Goal: Transaction & Acquisition: Purchase product/service

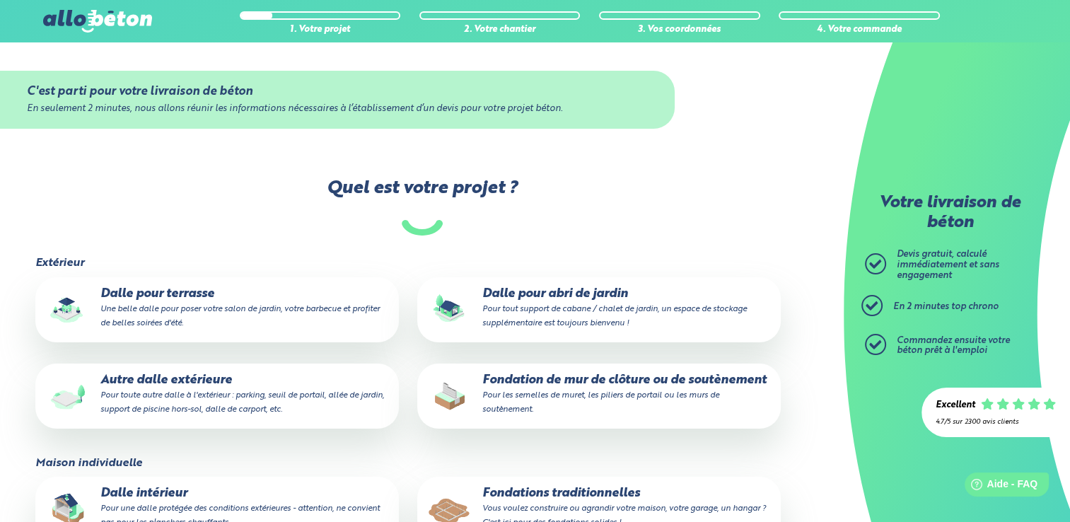
click at [219, 401] on p "Autre dalle extérieure Pour toute autre dalle à l'extérieur : parking, seuil de…" at bounding box center [217, 394] width 344 height 43
click at [0, 0] on input "Autre dalle extérieure Pour toute autre dalle à l'extérieur : parking, seuil de…" at bounding box center [0, 0] width 0 height 0
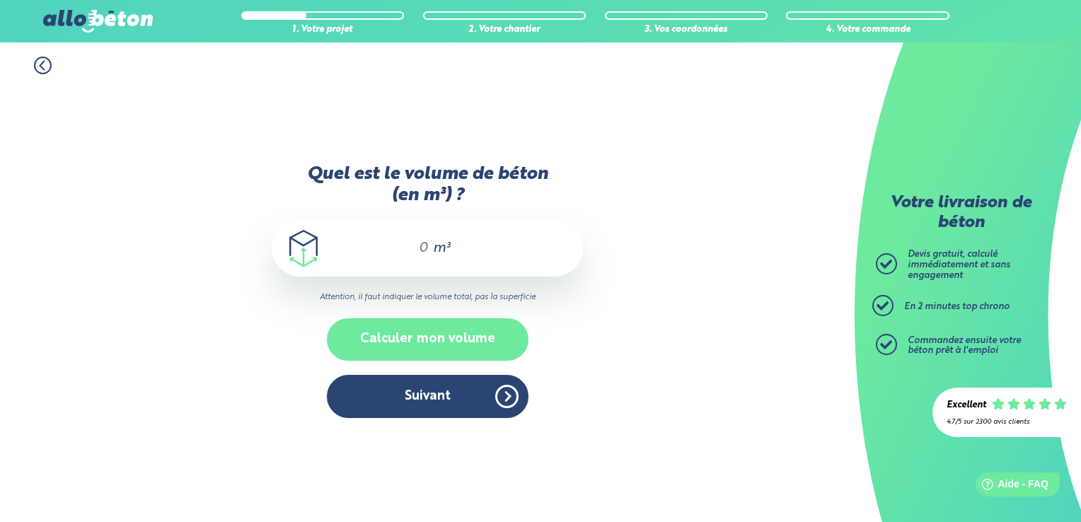
click at [362, 337] on button "Calculer mon volume" at bounding box center [428, 339] width 202 height 42
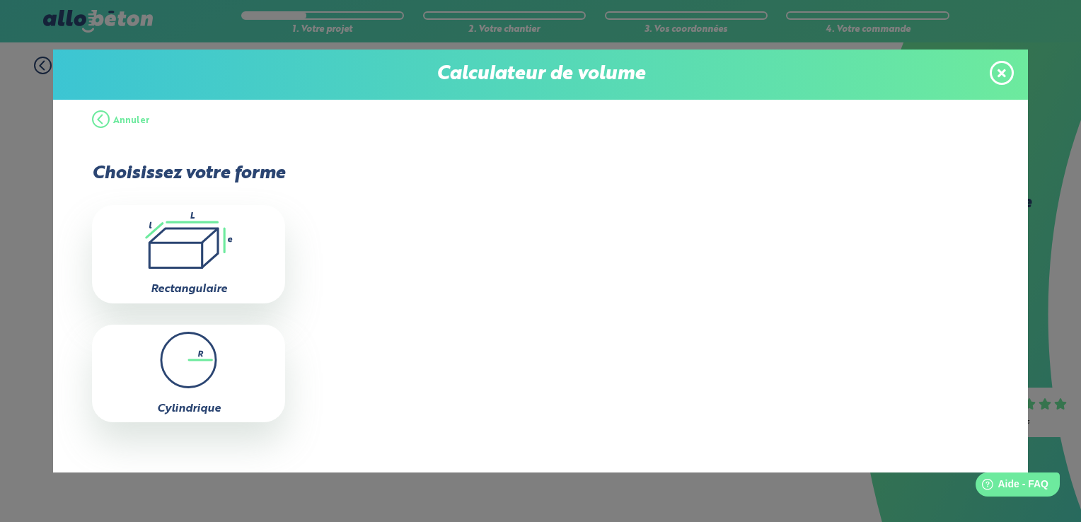
click at [217, 262] on icon ".icon-calc-rectanglea{fill:none;stroke-linecap:round;stroke-width:3px;stroke:#6…" at bounding box center [188, 240] width 179 height 57
type input "0"
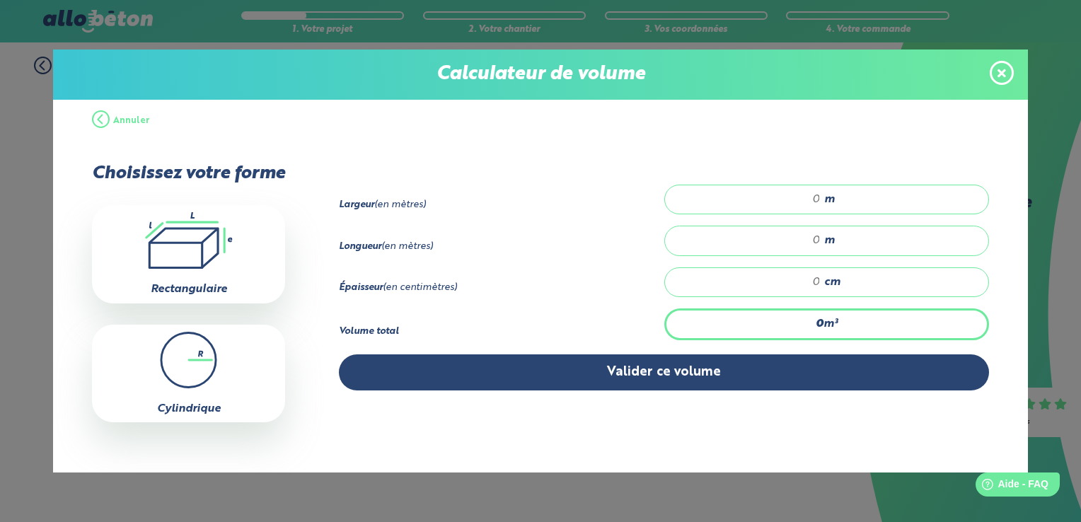
click at [789, 194] on input "number" at bounding box center [749, 199] width 141 height 14
type input "3"
type input "3.7"
click at [805, 241] on input "number" at bounding box center [749, 240] width 141 height 14
type input "30"
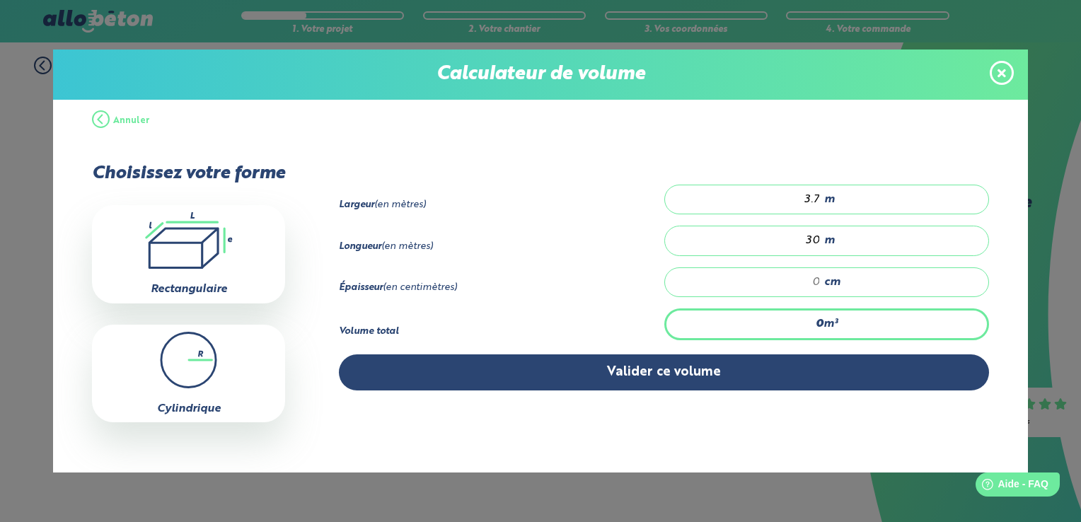
click at [811, 279] on input "number" at bounding box center [749, 282] width 141 height 14
type input "1.11"
type input "1"
type input "16.65"
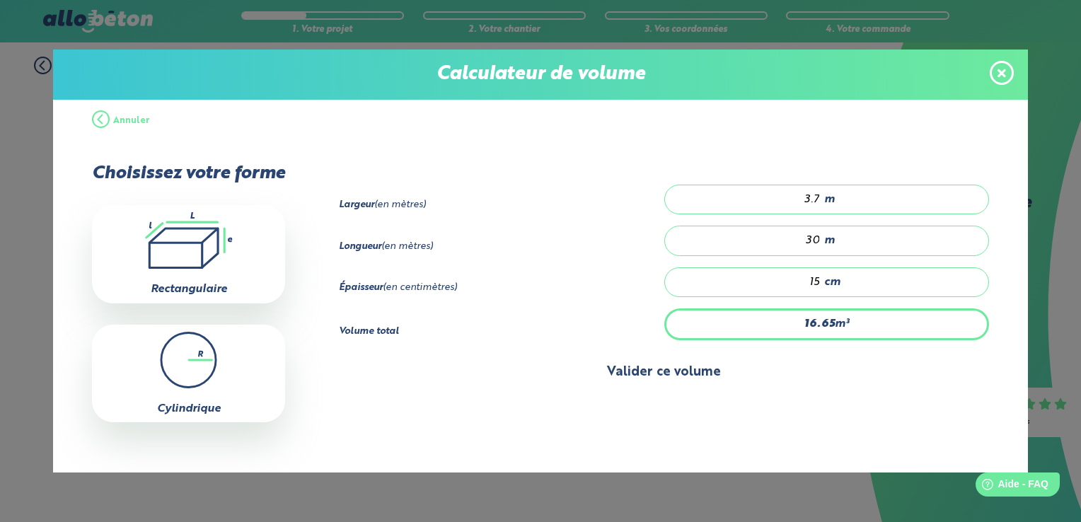
type input "15"
click at [620, 375] on button "Valider ce volume" at bounding box center [664, 372] width 650 height 36
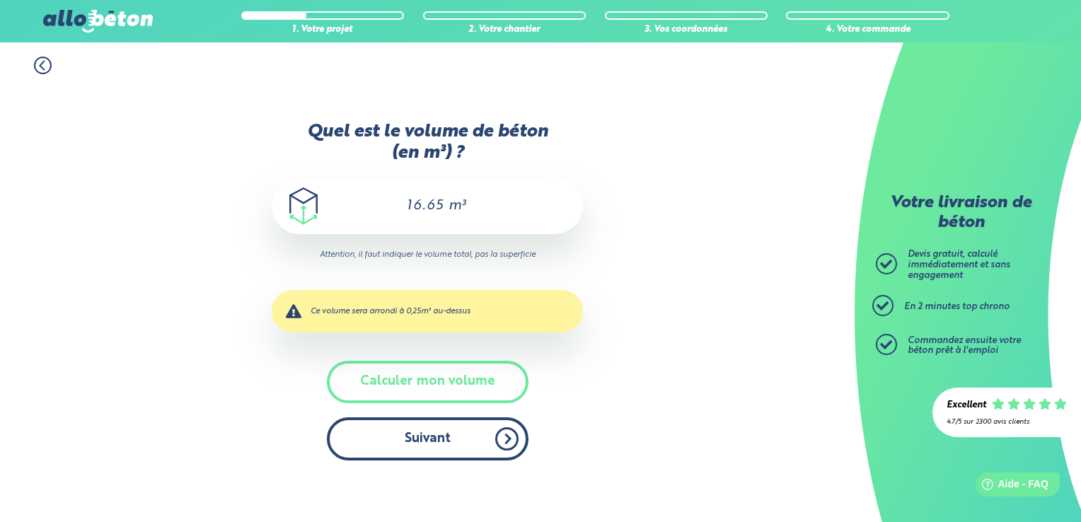
click at [470, 443] on button "Suivant" at bounding box center [428, 438] width 202 height 43
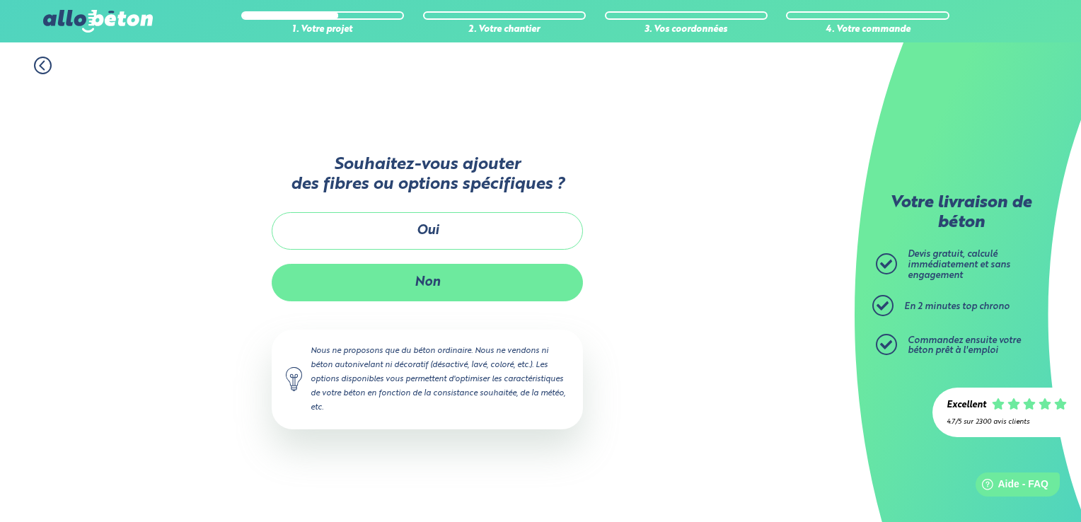
click at [449, 288] on button "Non" at bounding box center [427, 282] width 311 height 37
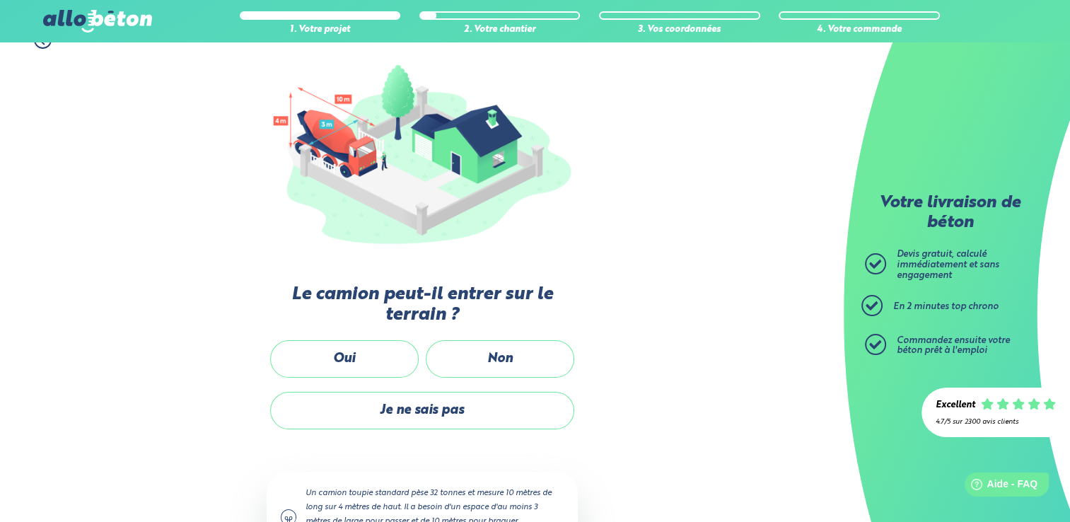
scroll to position [212, 0]
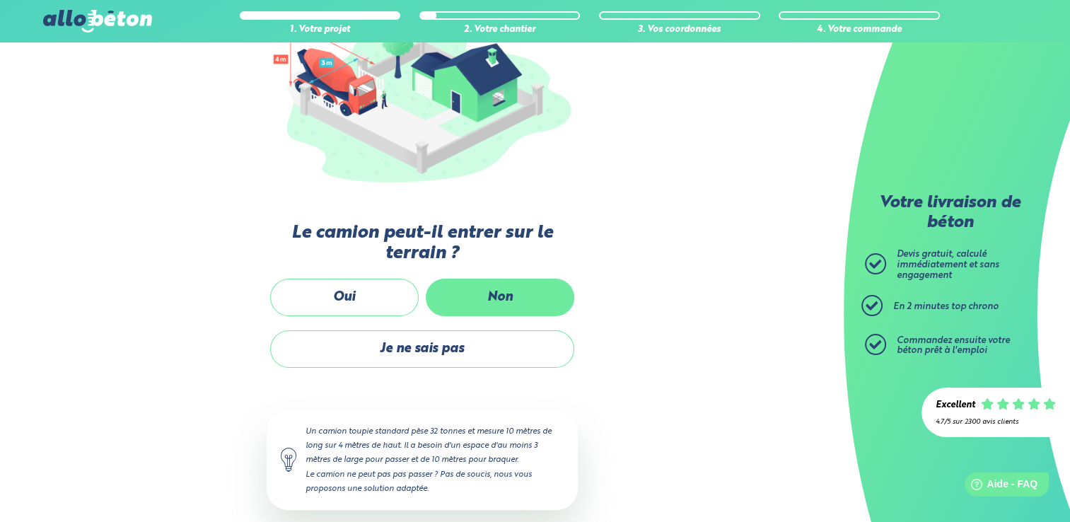
click at [496, 294] on label "Non" at bounding box center [500, 297] width 149 height 37
click at [0, 0] on input "Non" at bounding box center [0, 0] width 0 height 0
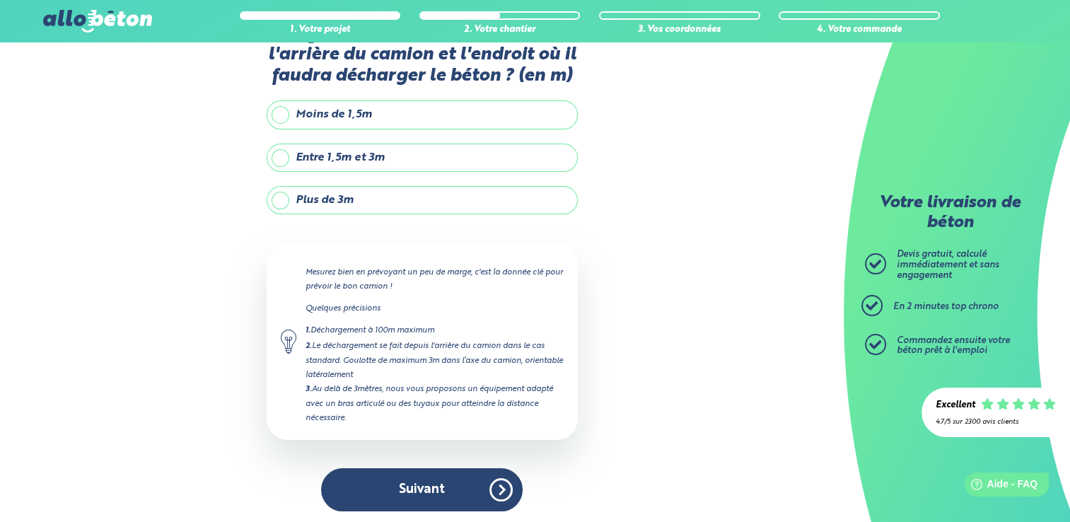
click at [335, 204] on label "Plus de 3m" at bounding box center [422, 200] width 311 height 28
click at [0, 0] on input "Plus de 3m" at bounding box center [0, 0] width 0 height 0
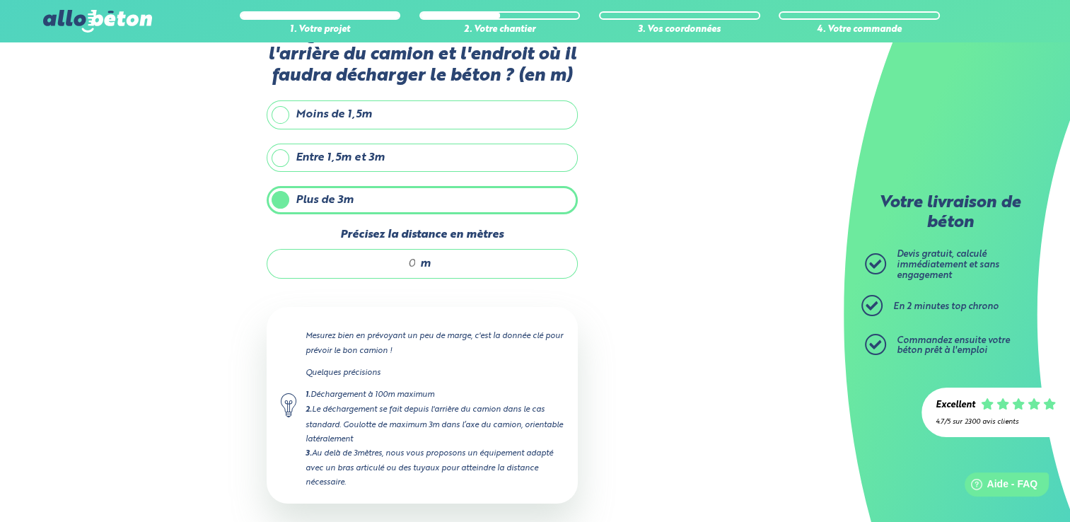
scroll to position [113, 0]
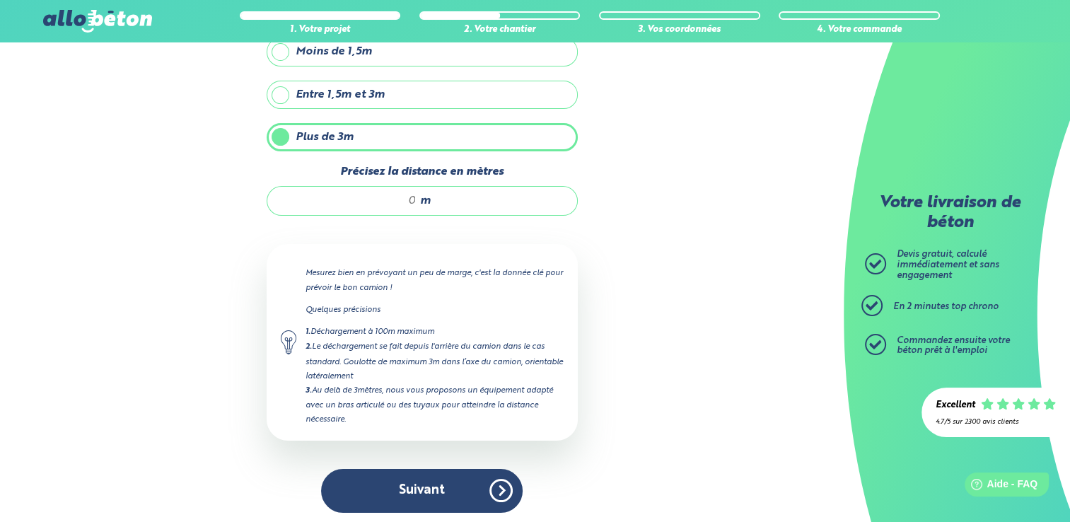
click at [414, 198] on input "Précisez la distance en mètres" at bounding box center [348, 201] width 135 height 14
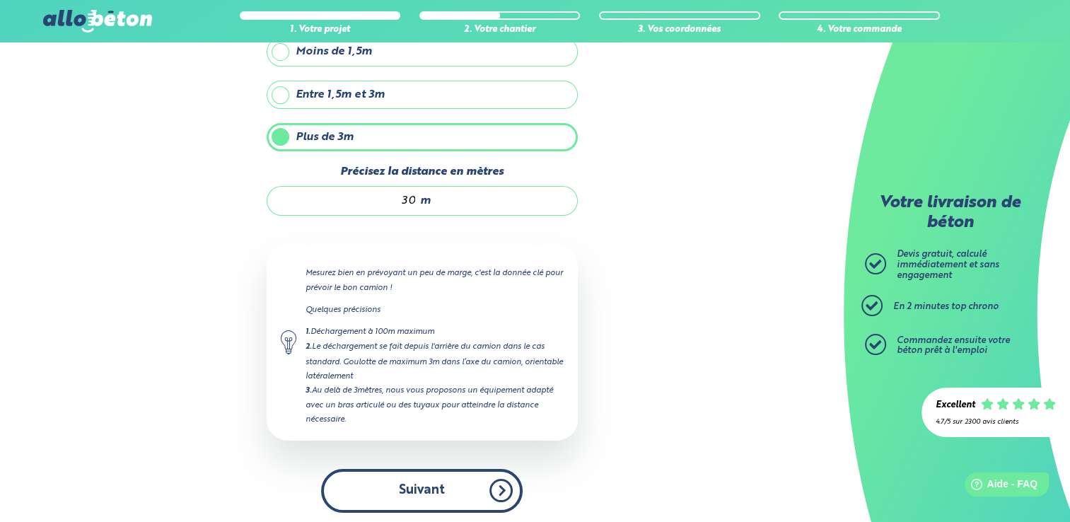
type input "30"
click at [403, 482] on button "Suivant" at bounding box center [422, 490] width 202 height 43
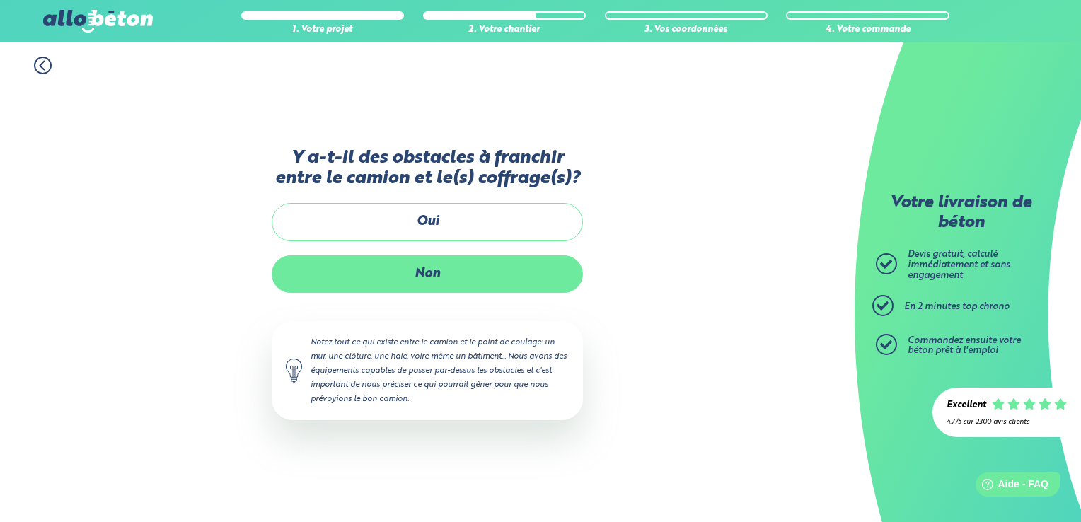
click at [453, 279] on label "Non" at bounding box center [427, 273] width 311 height 37
click at [0, 0] on input "Non" at bounding box center [0, 0] width 0 height 0
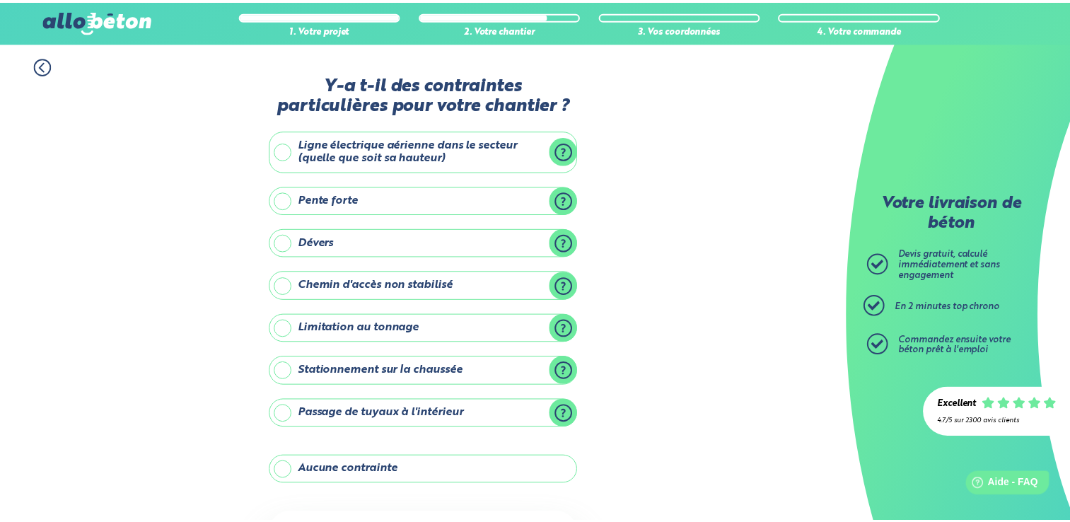
scroll to position [131, 0]
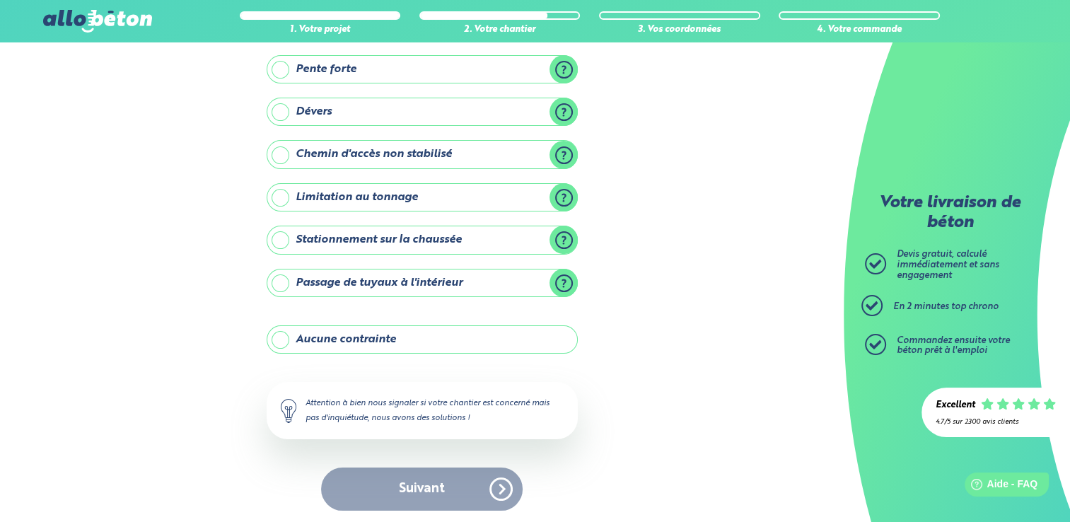
click at [385, 342] on label "Aucune contrainte" at bounding box center [422, 339] width 311 height 28
click at [0, 0] on input "Aucune contrainte" at bounding box center [0, 0] width 0 height 0
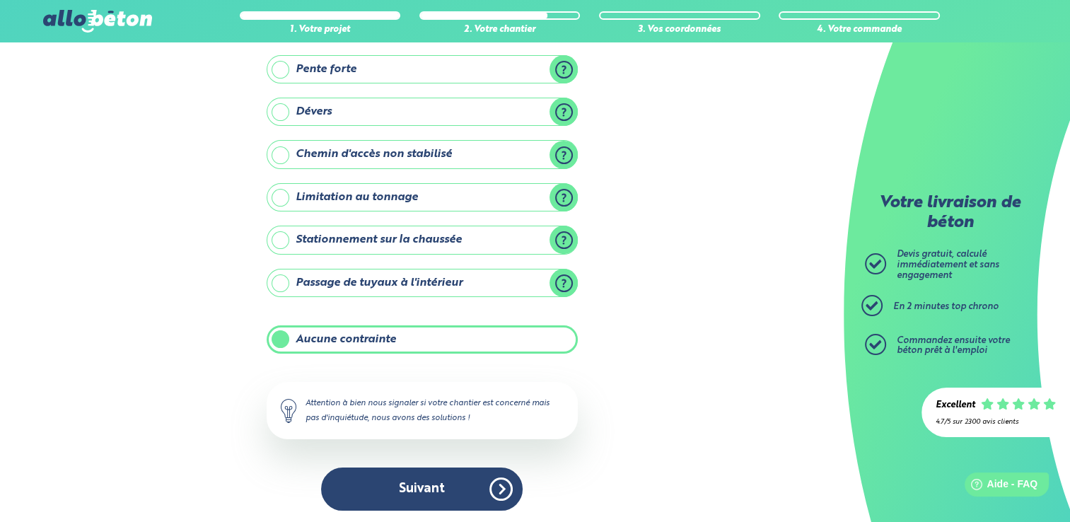
scroll to position [130, 0]
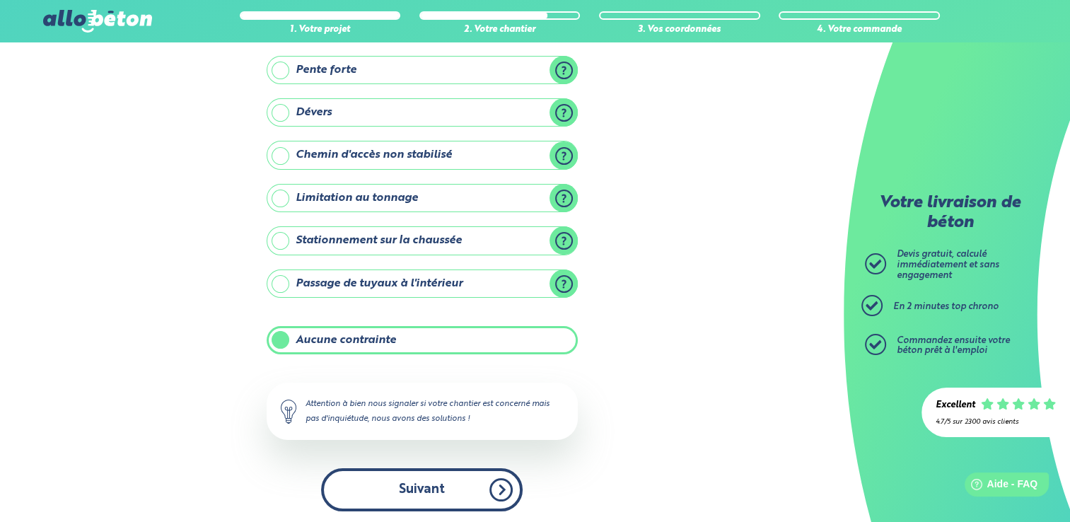
click at [411, 482] on button "Suivant" at bounding box center [422, 489] width 202 height 43
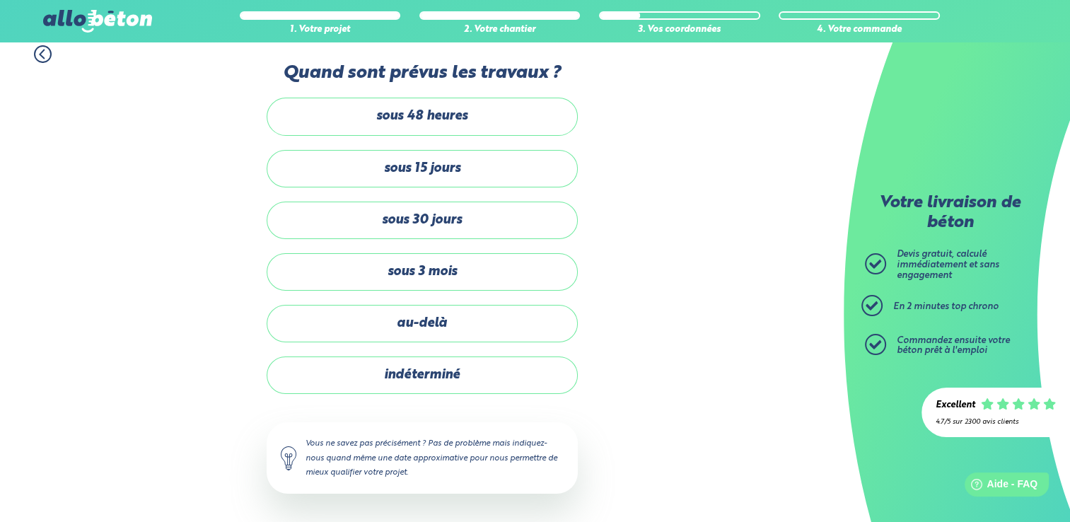
scroll to position [8, 0]
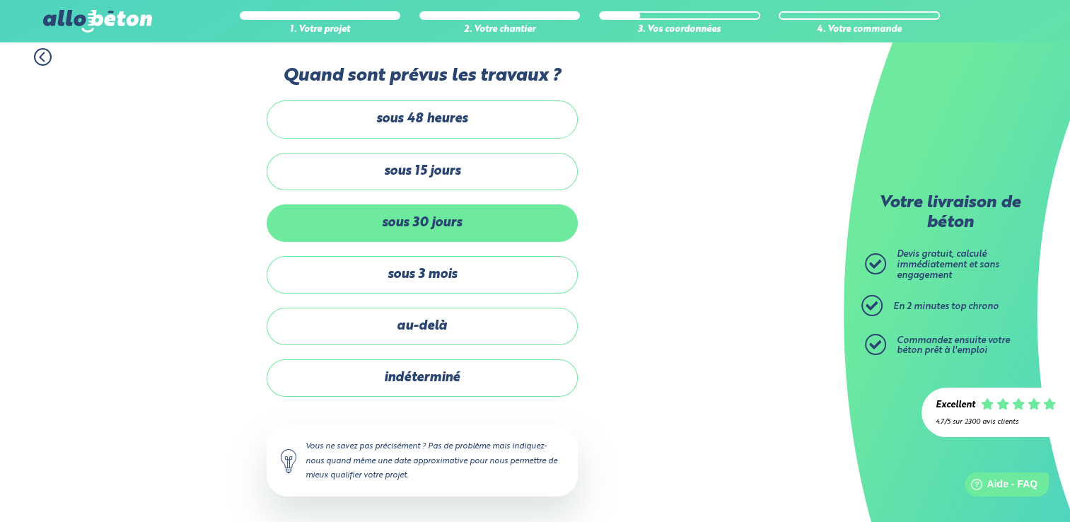
click at [460, 216] on label "sous 30 jours" at bounding box center [422, 222] width 311 height 37
click at [0, 0] on input "sous 30 jours" at bounding box center [0, 0] width 0 height 0
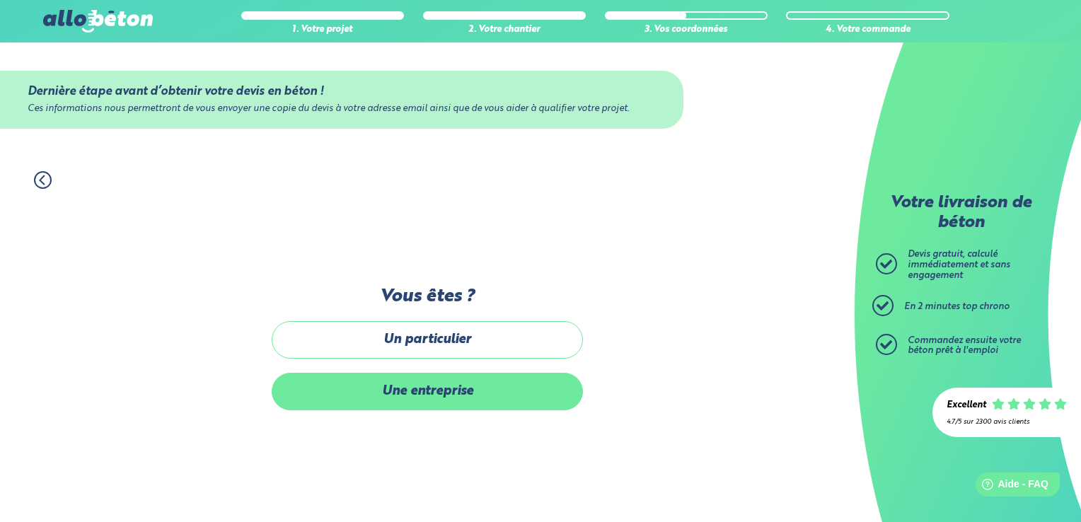
click at [453, 398] on label "Une entreprise" at bounding box center [427, 391] width 311 height 37
click at [0, 0] on input "Une entreprise" at bounding box center [0, 0] width 0 height 0
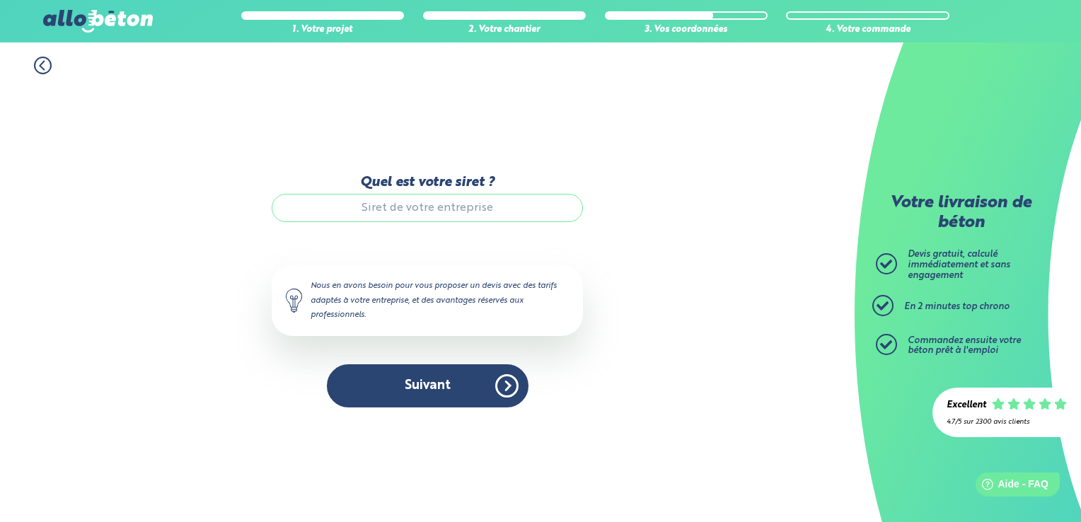
click at [417, 202] on input "Quel est votre siret ?" at bounding box center [427, 208] width 311 height 28
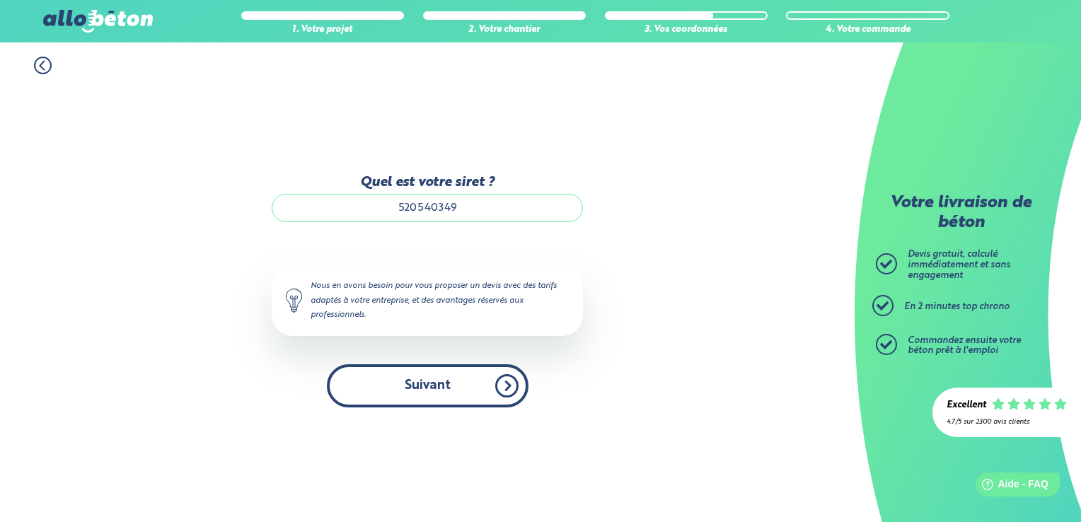
click at [441, 385] on button "Suivant" at bounding box center [428, 385] width 202 height 43
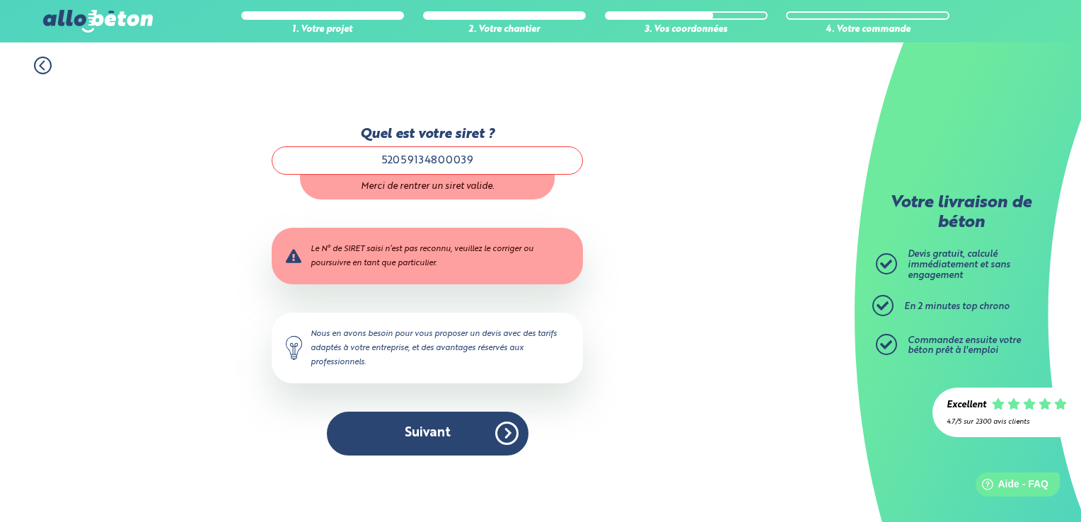
type input "52059134800039"
click at [712, 164] on div "1. Votre projet 2. Votre chantier 3. Vos coordonnées 4. Votre commande Quel est…" at bounding box center [427, 281] width 854 height 479
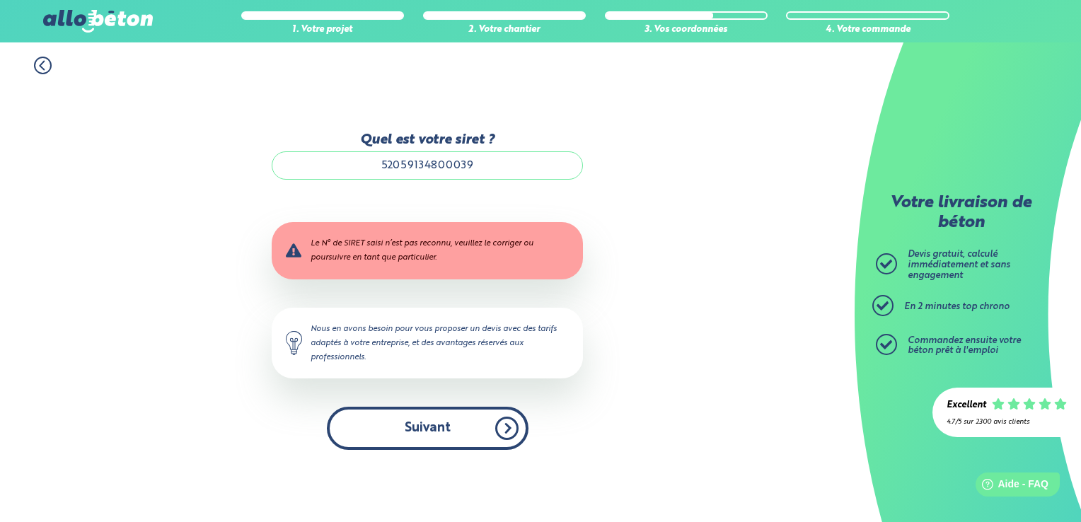
click at [424, 431] on button "Suivant" at bounding box center [428, 428] width 202 height 43
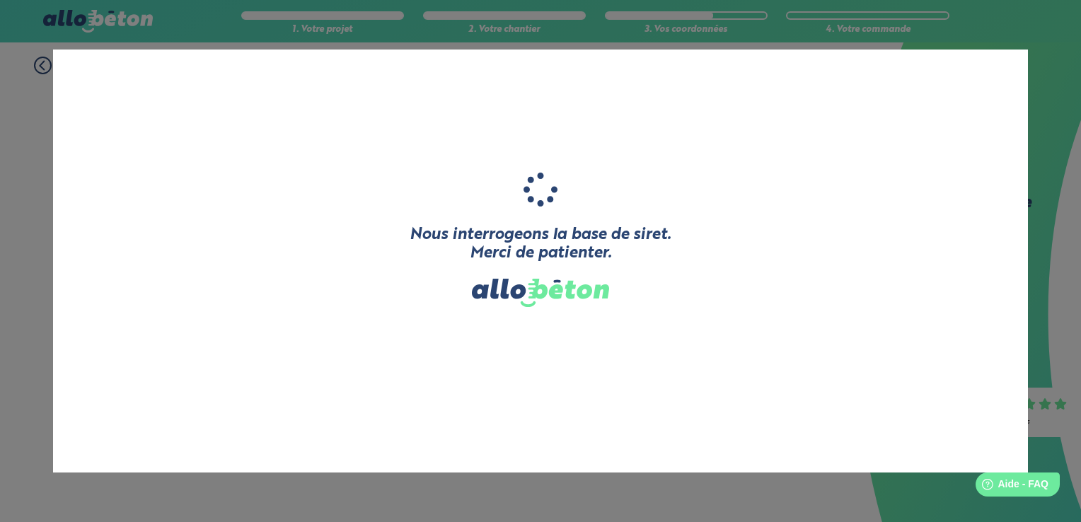
type input "BOUHERAOUA"
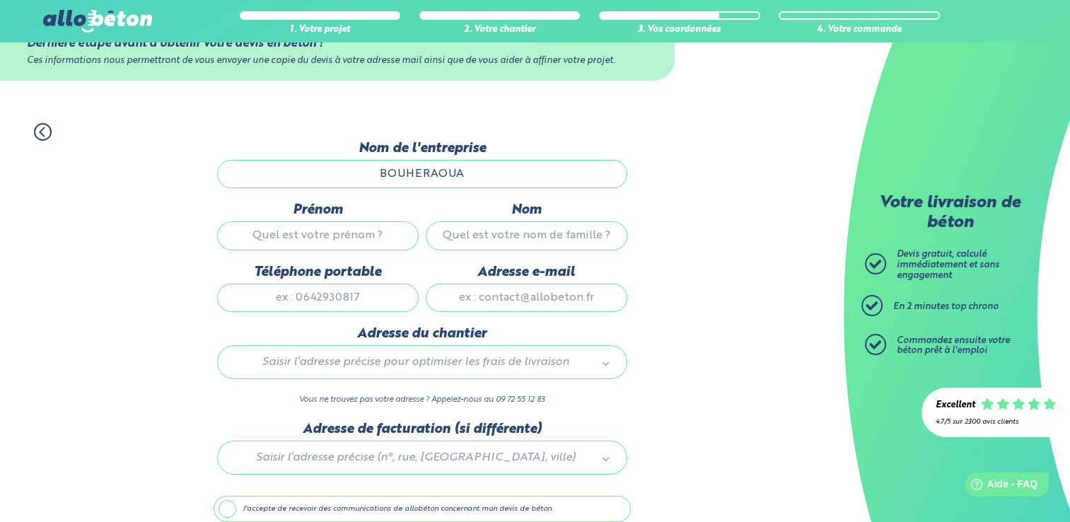
scroll to position [71, 0]
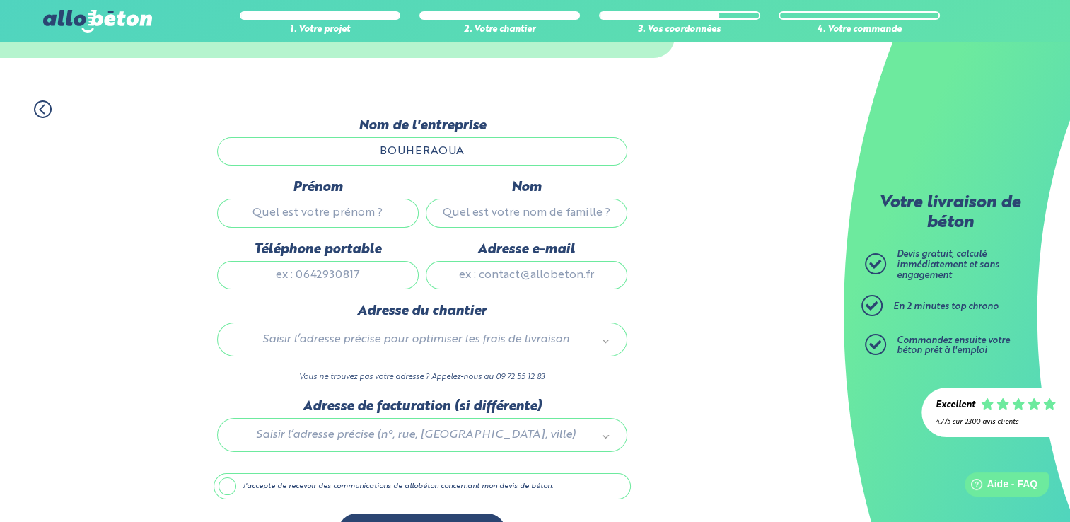
click at [332, 210] on input "Prénom" at bounding box center [318, 213] width 202 height 28
type input "david"
type input "bouheraoua"
type input "0648376869"
type input "david.bouheraoua@gmail.com"
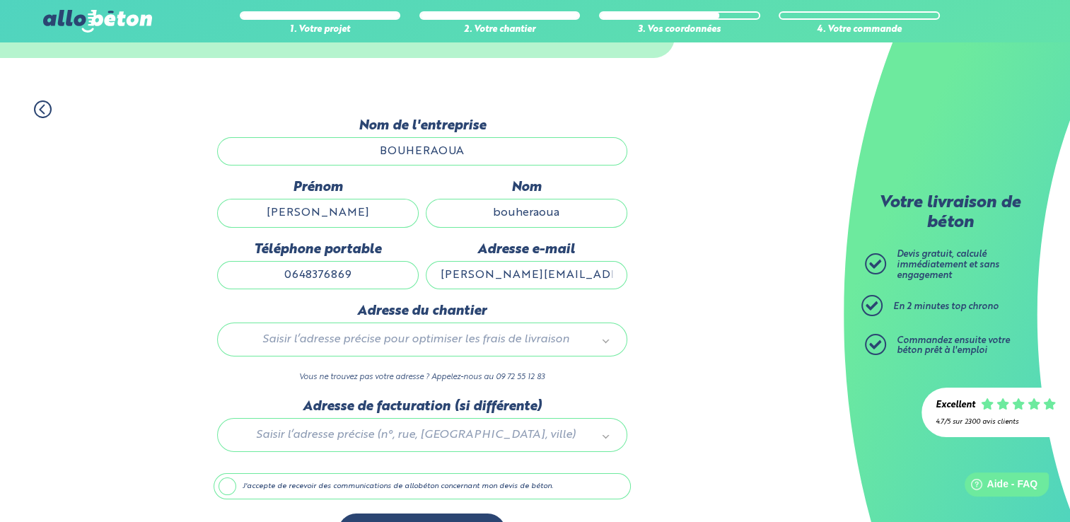
type input "23 bis avenue des marais"
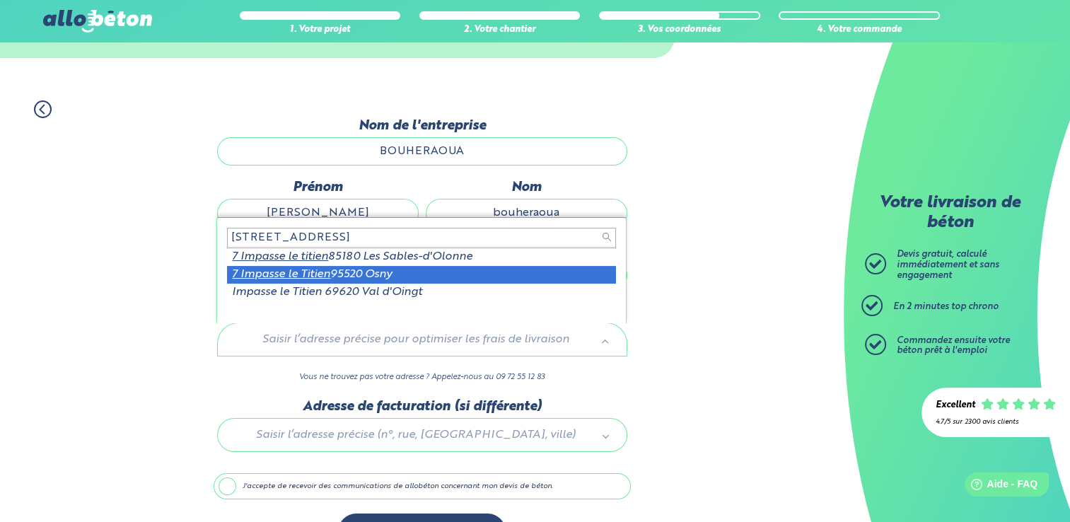
type input "7 impasse le titien"
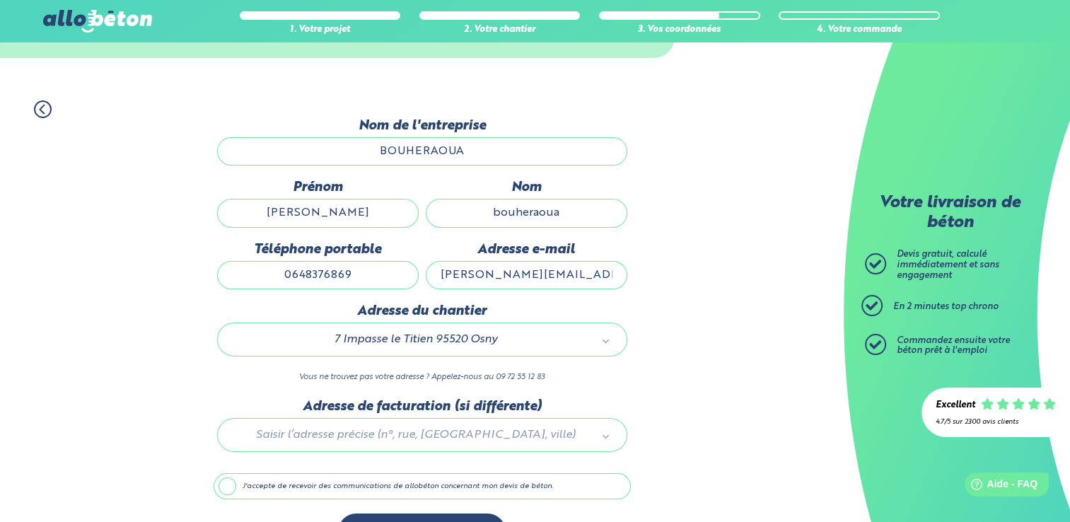
scroll to position [110, 0]
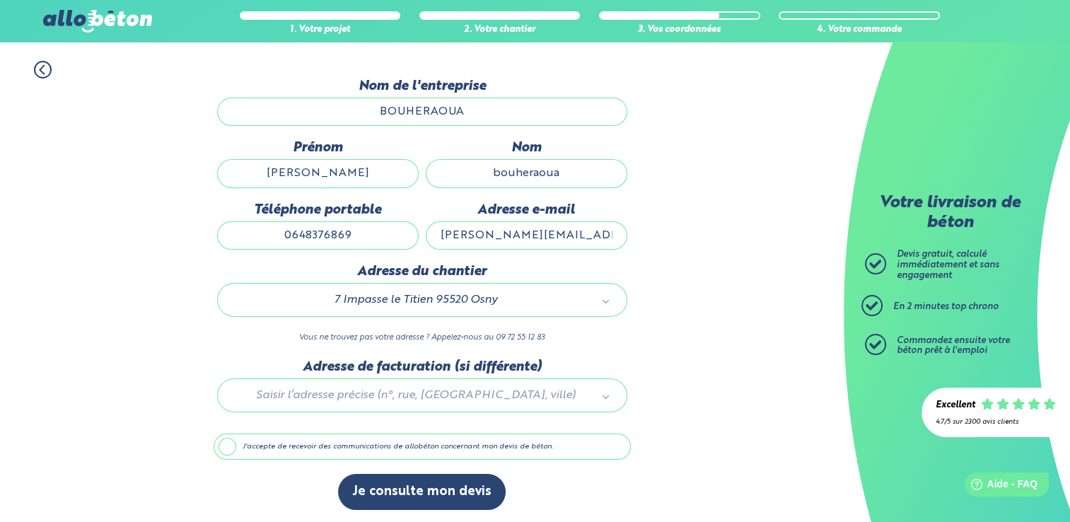
click at [224, 442] on label "J'accepte de recevoir des communications de allobéton concernant mon devis de b…" at bounding box center [422, 446] width 417 height 27
click at [0, 0] on input "J'accepte de recevoir des communications de allobéton concernant mon devis de b…" at bounding box center [0, 0] width 0 height 0
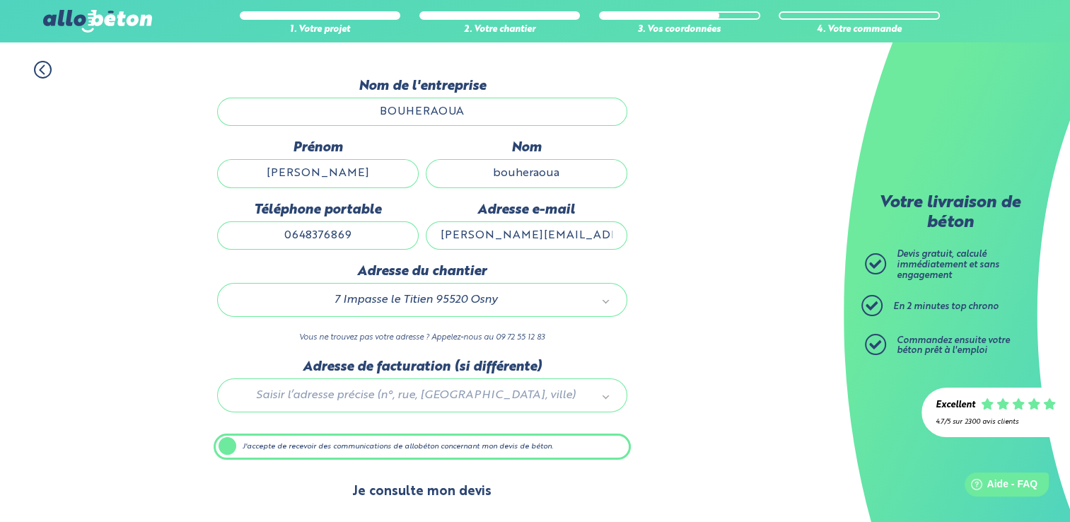
click at [426, 493] on button "Je consulte mon devis" at bounding box center [422, 492] width 168 height 36
